Goal: Information Seeking & Learning: Learn about a topic

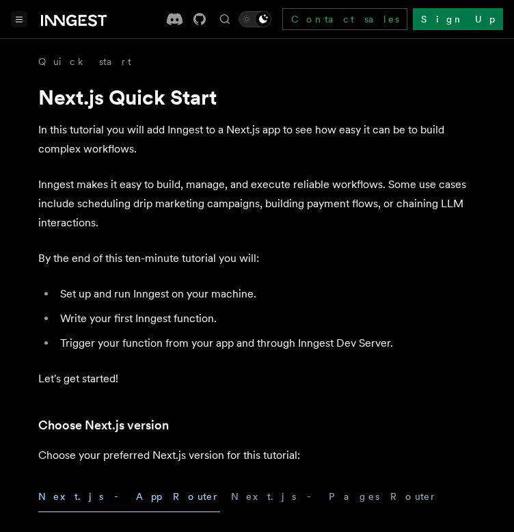
click at [16, 17] on icon "Toggle navigation" at bounding box center [19, 19] width 6 height 5
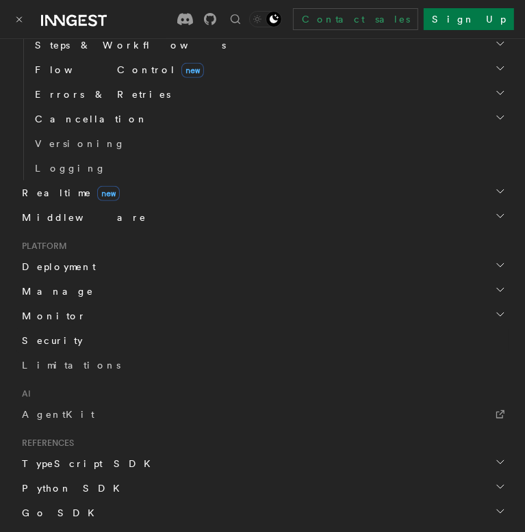
scroll to position [514, 0]
click at [47, 411] on span "AgentKit" at bounding box center [58, 414] width 73 height 11
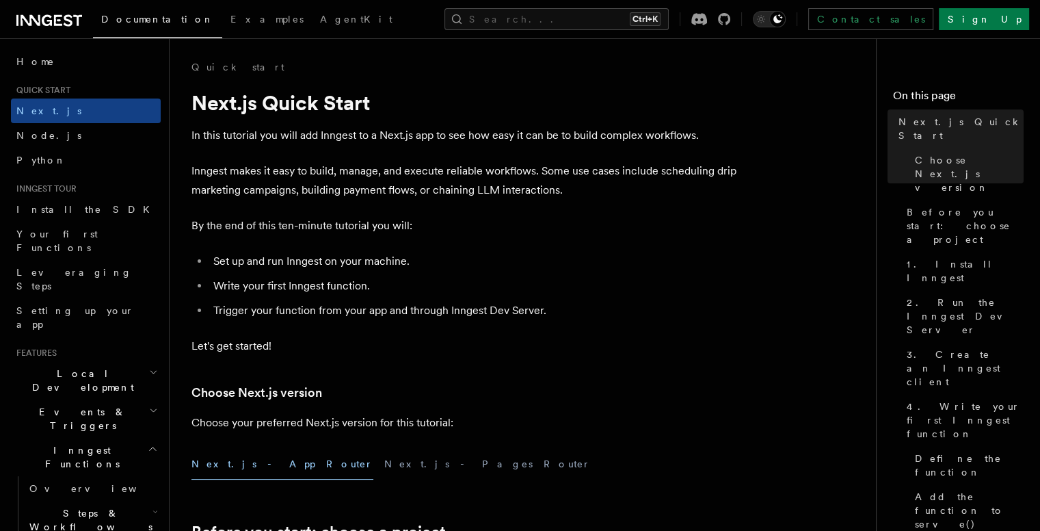
click at [107, 438] on h2 "Inngest Functions" at bounding box center [86, 457] width 150 height 38
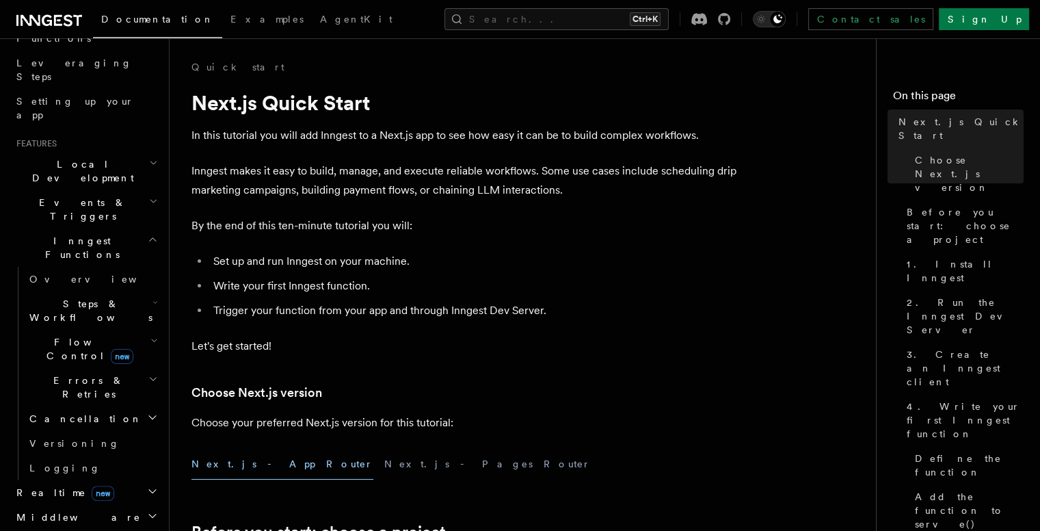
scroll to position [210, 0]
click at [153, 296] on icon "button" at bounding box center [155, 301] width 5 height 11
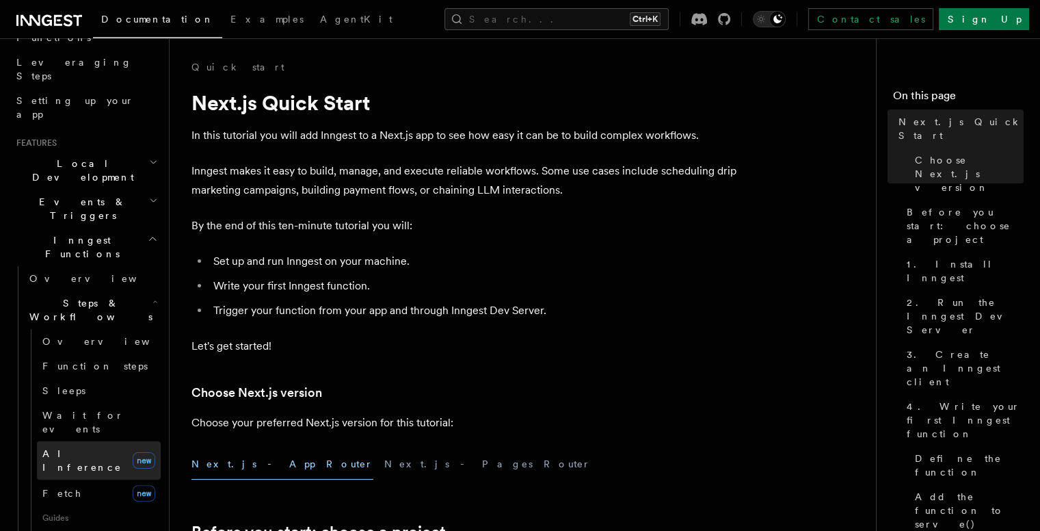
click at [70, 447] on span "AI Inference" at bounding box center [84, 460] width 85 height 27
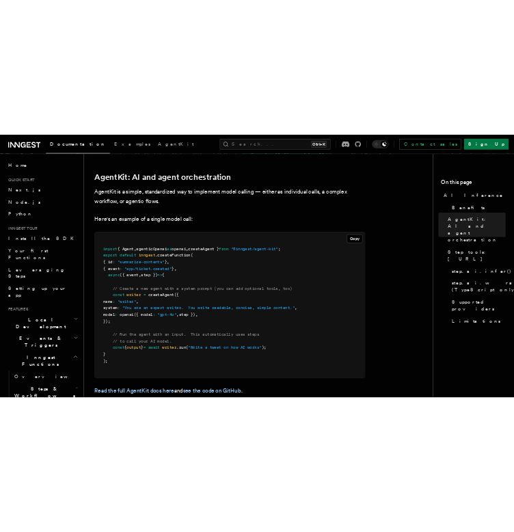
scroll to position [768, 0]
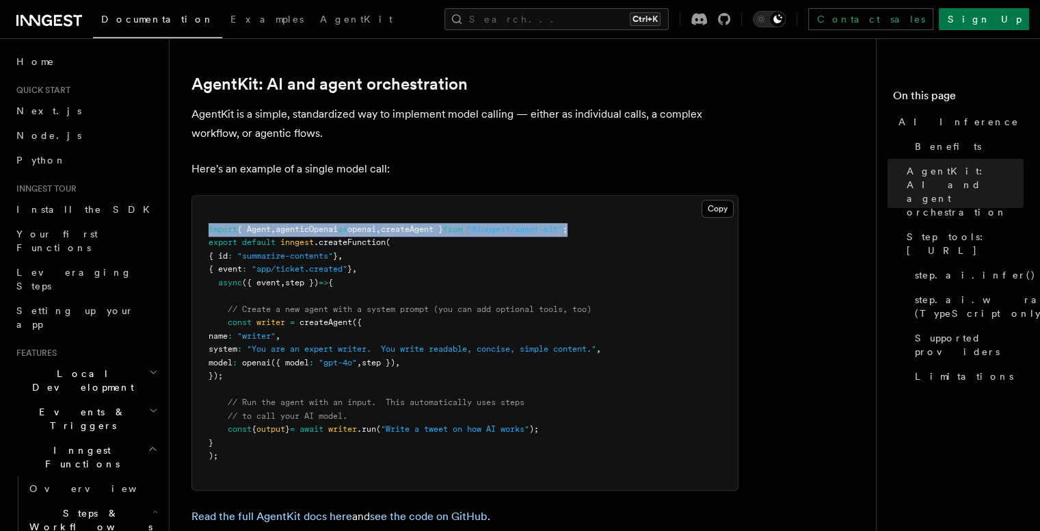
drag, startPoint x: 205, startPoint y: 168, endPoint x: 620, endPoint y: 176, distance: 414.6
click at [620, 196] on pre "import { Agent , agenticOpenai as openai , createAgent } from "@inngest/agent-k…" at bounding box center [465, 343] width 546 height 294
copy span "import { Agent , agenticOpenai as openai , createAgent } from "@inngest/agent-k…"
drag, startPoint x: 223, startPoint y: 267, endPoint x: 261, endPoint y: 316, distance: 61.4
click at [261, 316] on pre "import { Agent , agenticOpenai as openai , createAgent } from "@inngest/agent-k…" at bounding box center [465, 343] width 546 height 294
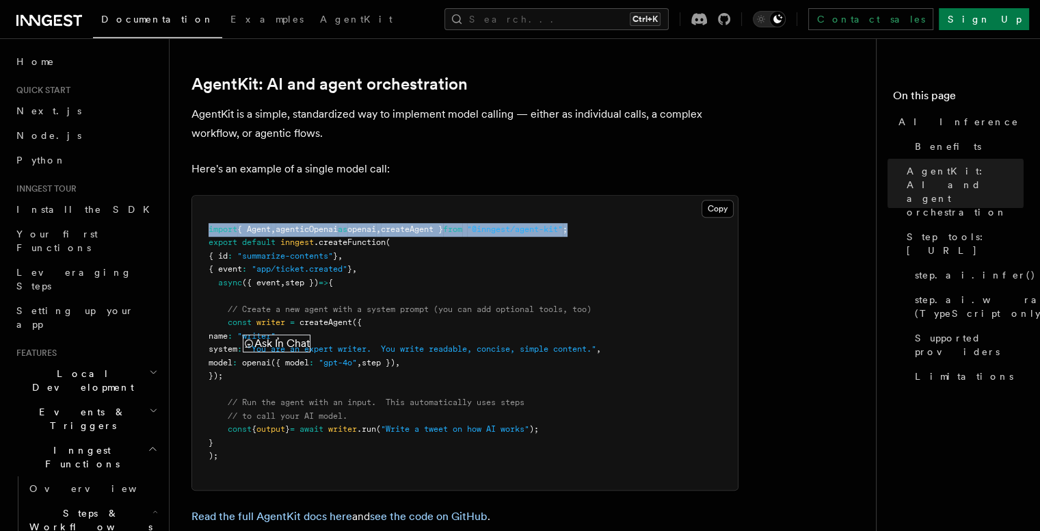
copy code "const writer = createAgent ({ name : "writer" , system : "You are an expert wri…"
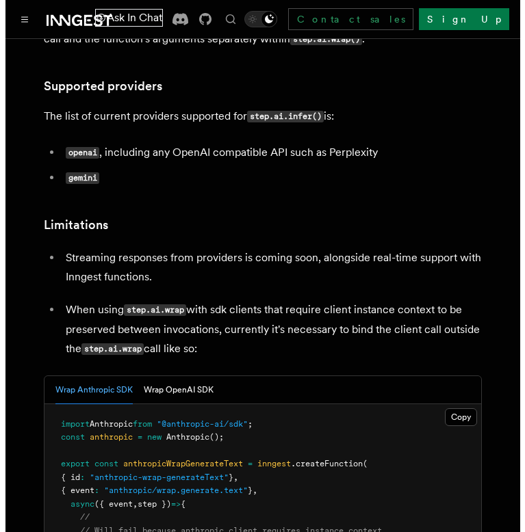
scroll to position [2589, 0]
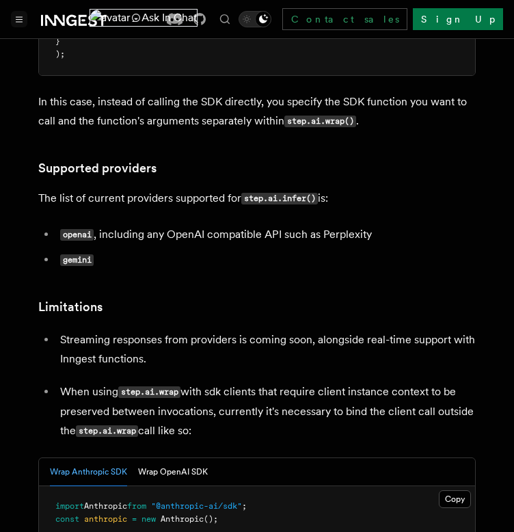
click at [16, 20] on icon "Toggle navigation" at bounding box center [19, 19] width 7 height 6
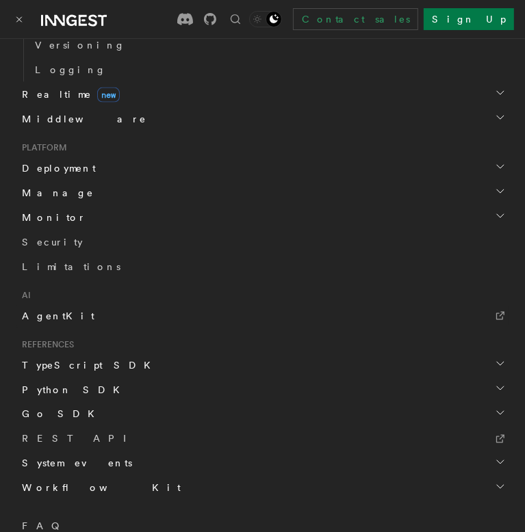
scroll to position [1038, 0]
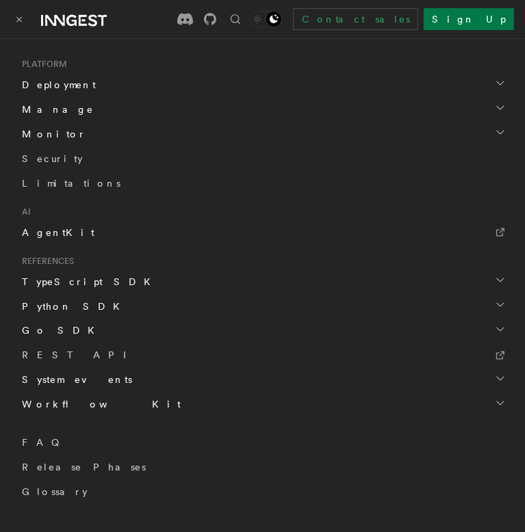
click at [53, 242] on link "AgentKit" at bounding box center [262, 232] width 492 height 25
